Goal: Task Accomplishment & Management: Manage account settings

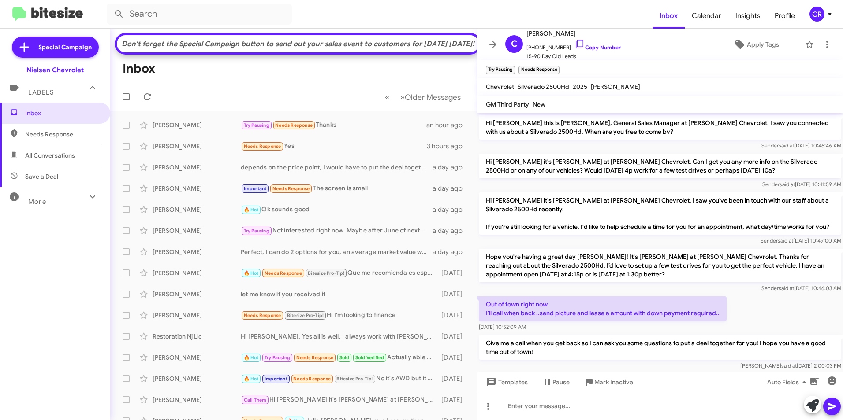
scroll to position [37, 0]
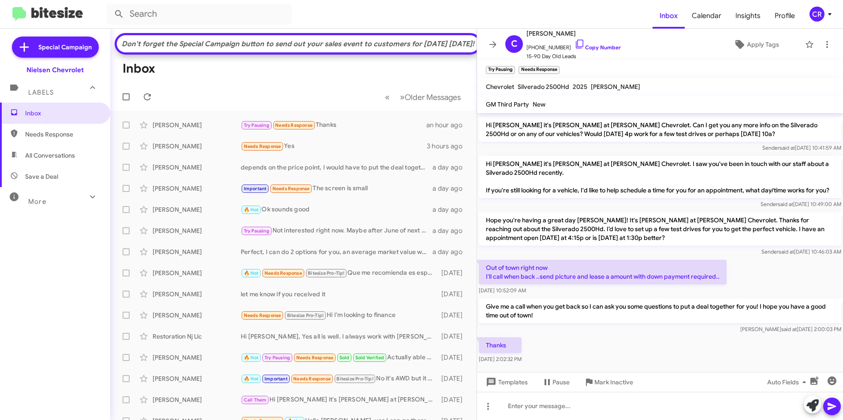
click at [45, 156] on span "All Conversations" at bounding box center [50, 155] width 50 height 9
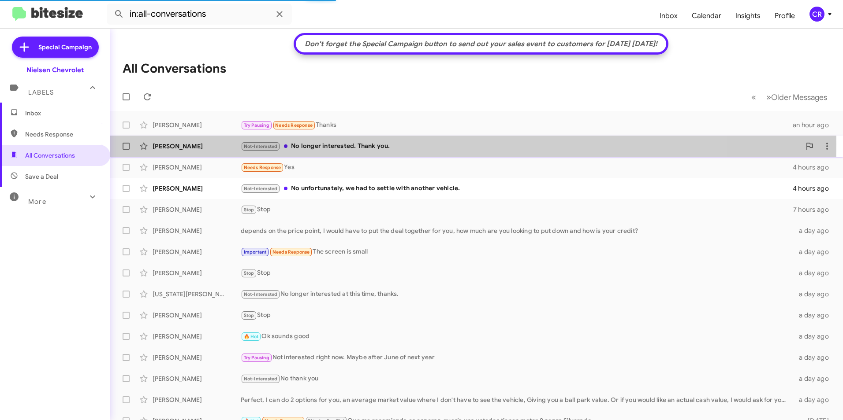
click at [334, 144] on div "Not-Interested No longer interested. Thank you." at bounding box center [521, 146] width 560 height 10
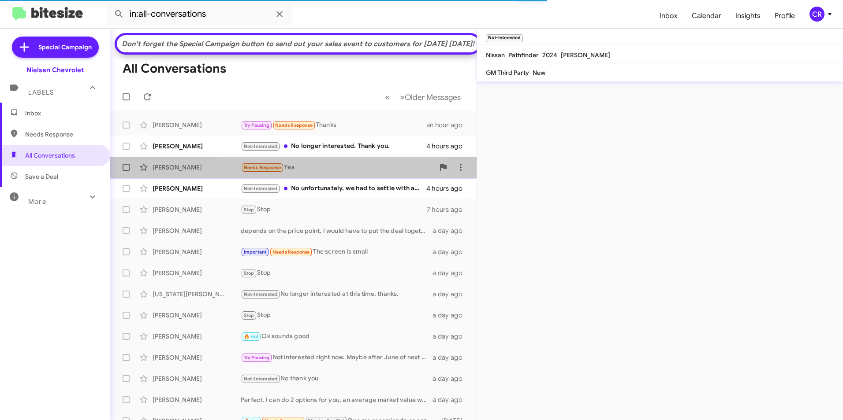
click at [298, 173] on div "Needs Response Yes" at bounding box center [337, 168] width 193 height 10
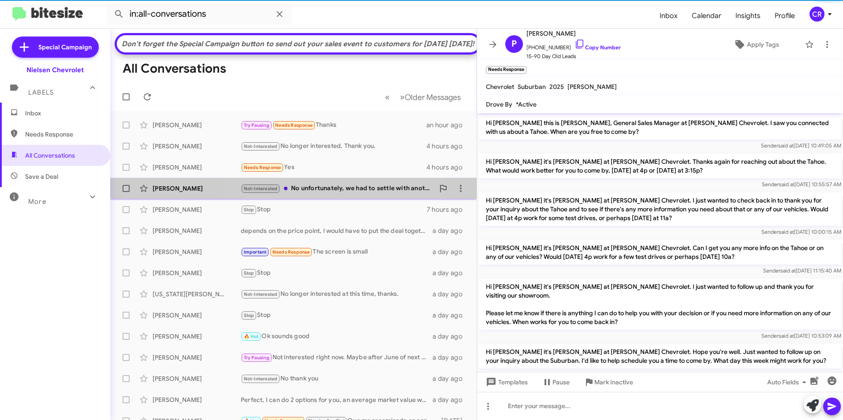
click at [301, 194] on div "Not-Interested No unfortunately, we had to settle with another vehicle." at bounding box center [337, 189] width 193 height 10
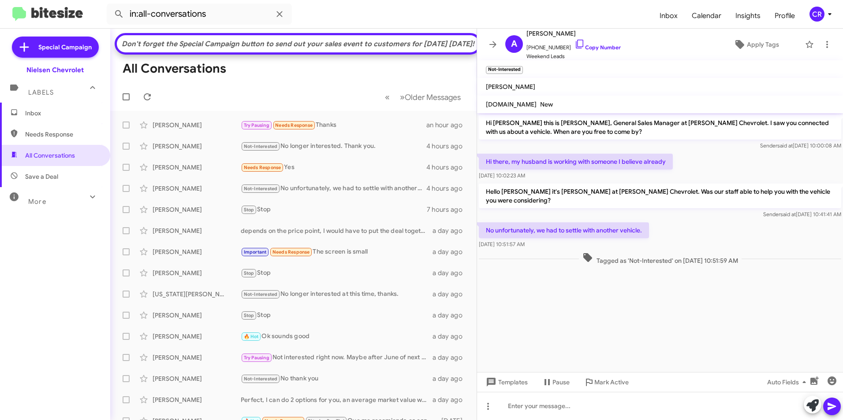
click at [69, 135] on span "Needs Response" at bounding box center [62, 134] width 75 height 9
type input "in:needs-response"
